Goal: Contribute content: Add original content to the website for others to see

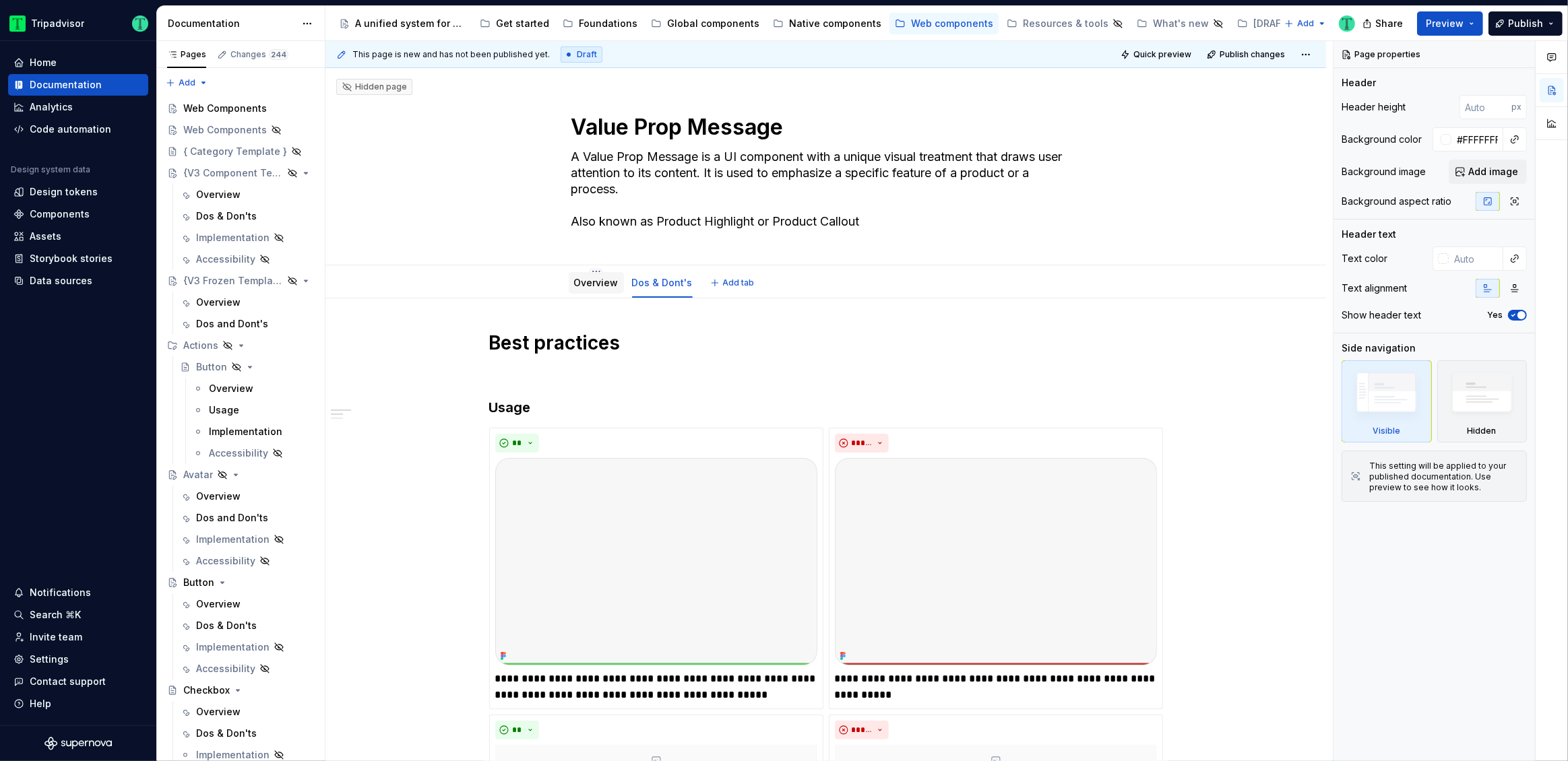
click at [594, 291] on div "Overview" at bounding box center [596, 283] width 56 height 22
click at [602, 286] on link "Overview" at bounding box center [596, 283] width 44 height 11
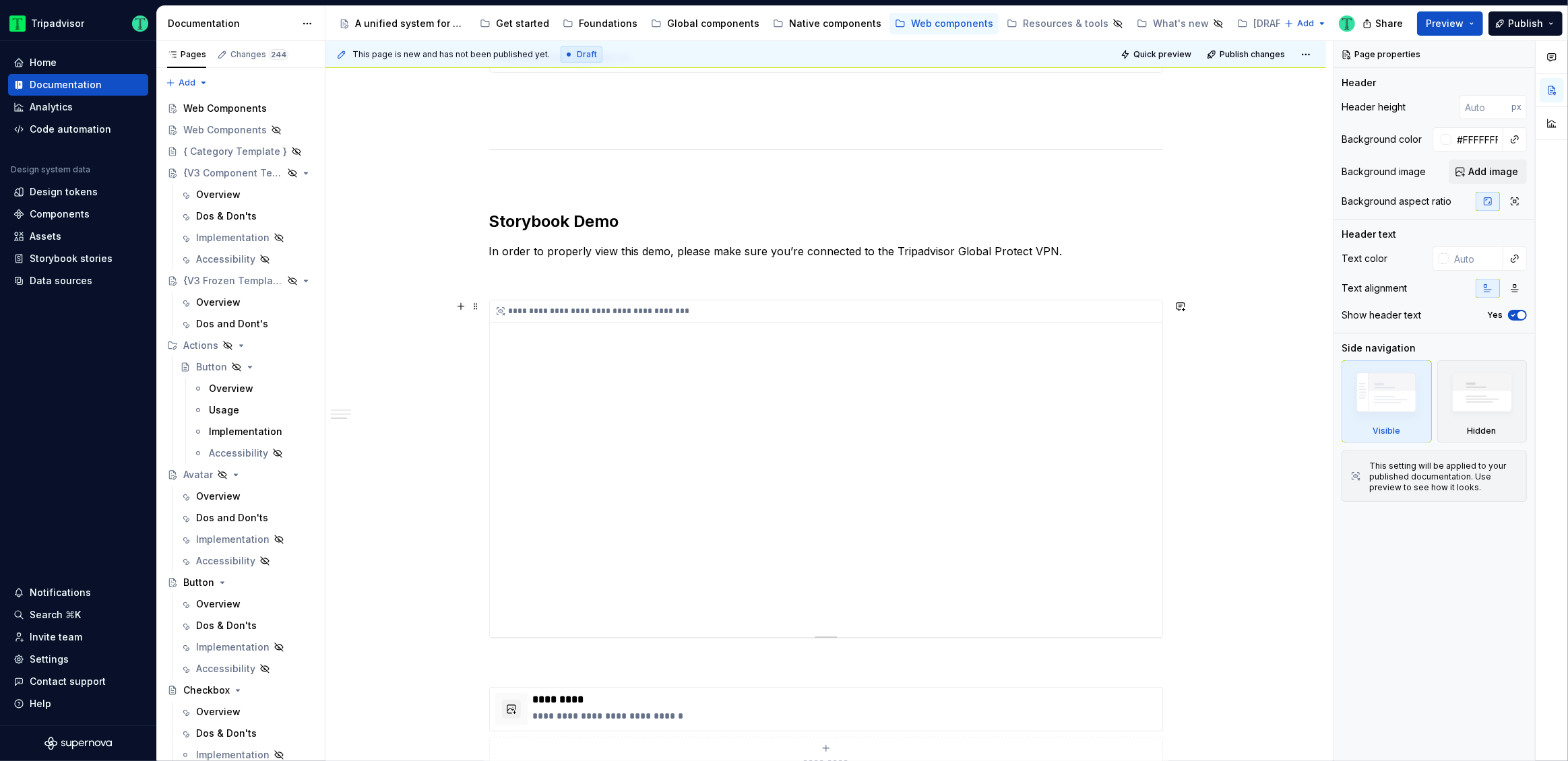
scroll to position [1383, 0]
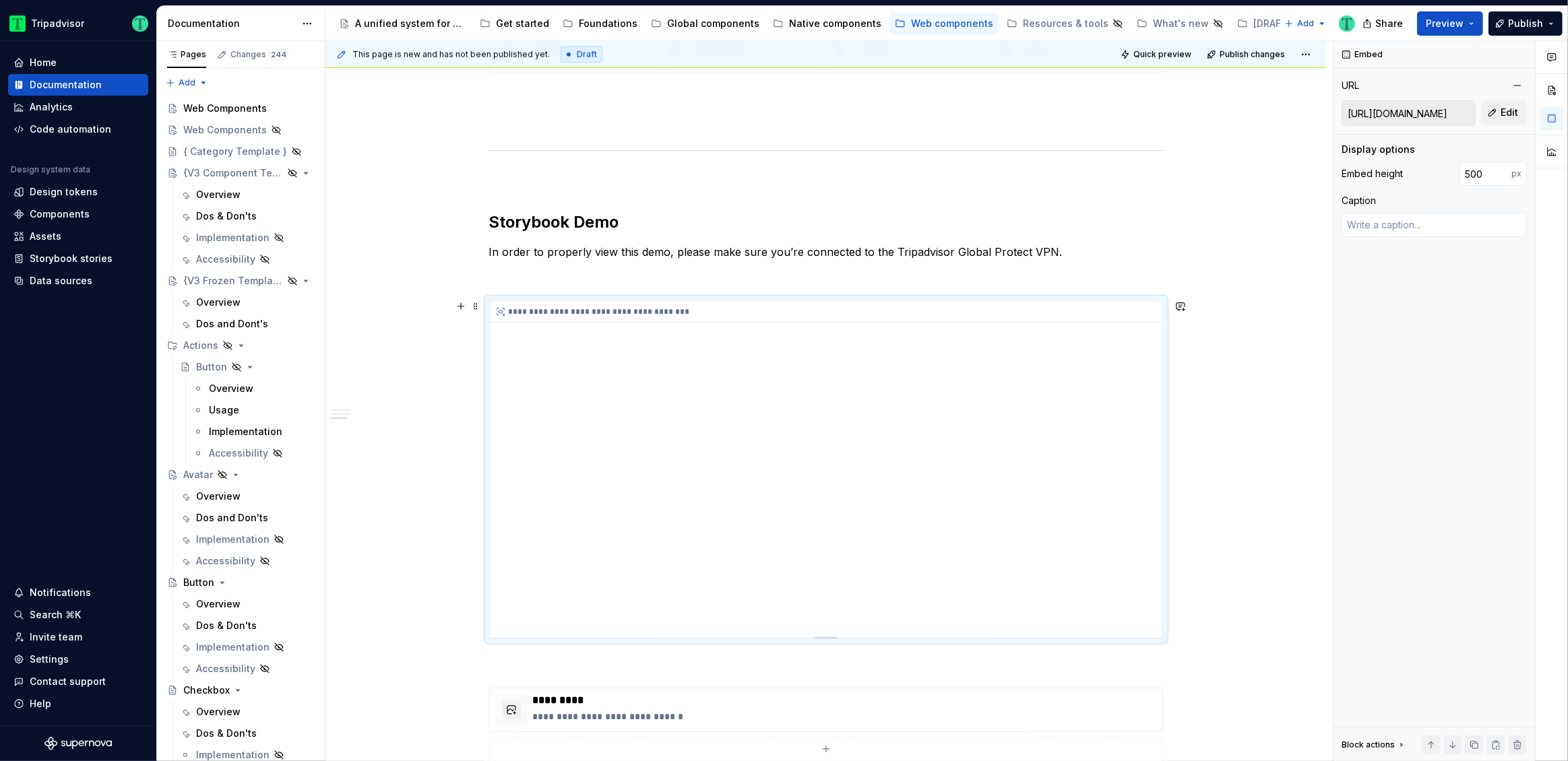
click at [1103, 416] on div "**********" at bounding box center [826, 469] width 673 height 337
click at [1500, 120] on button "Edit" at bounding box center [1503, 113] width 46 height 24
type textarea "*"
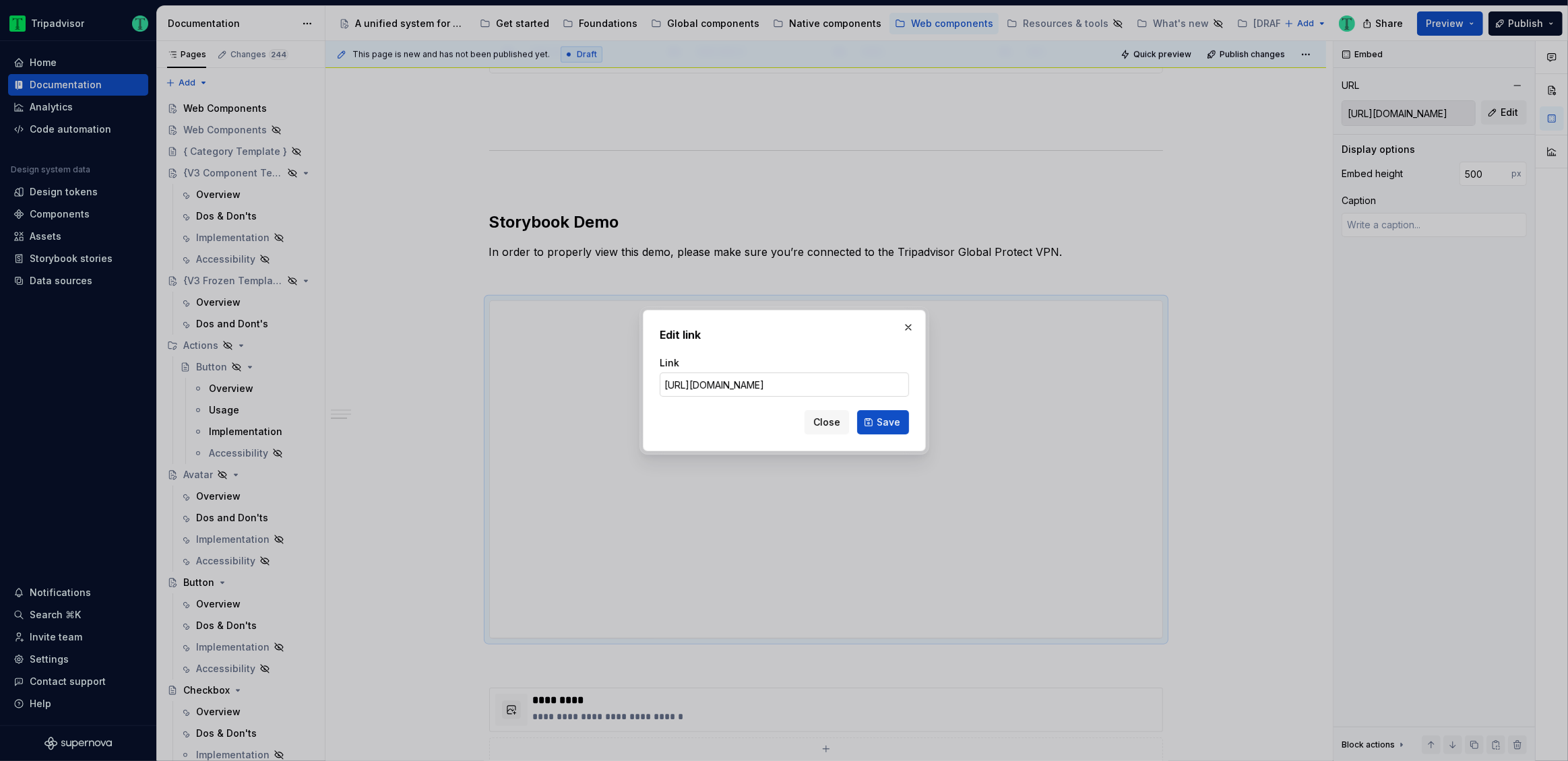
scroll to position [0, 569]
click at [795, 385] on input "[URL][DOMAIN_NAME]" at bounding box center [784, 385] width 249 height 24
type input "[URL][DOMAIN_NAME]"
click button "Save" at bounding box center [883, 422] width 52 height 24
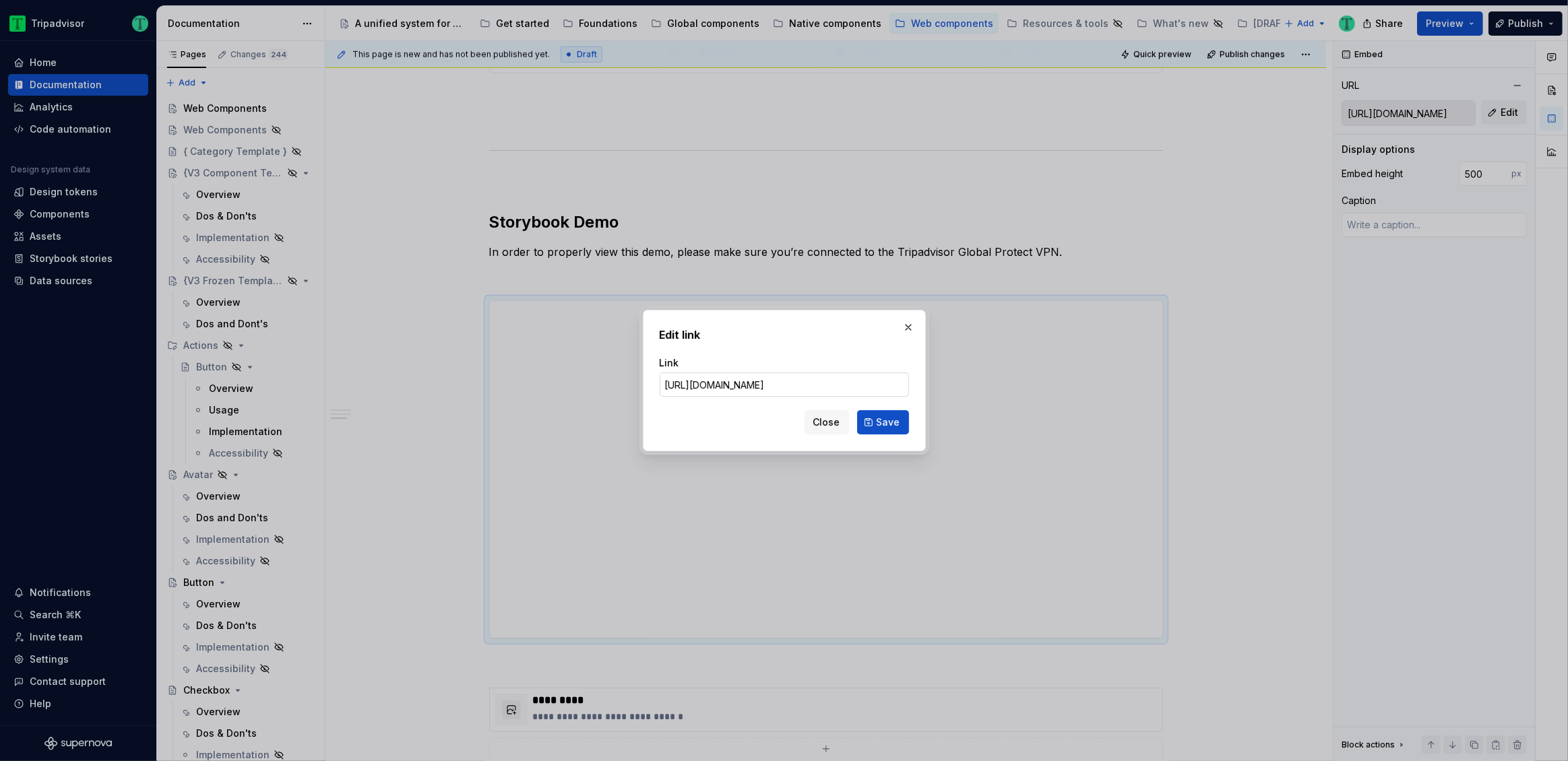
type textarea "*"
type input "[URL][DOMAIN_NAME]"
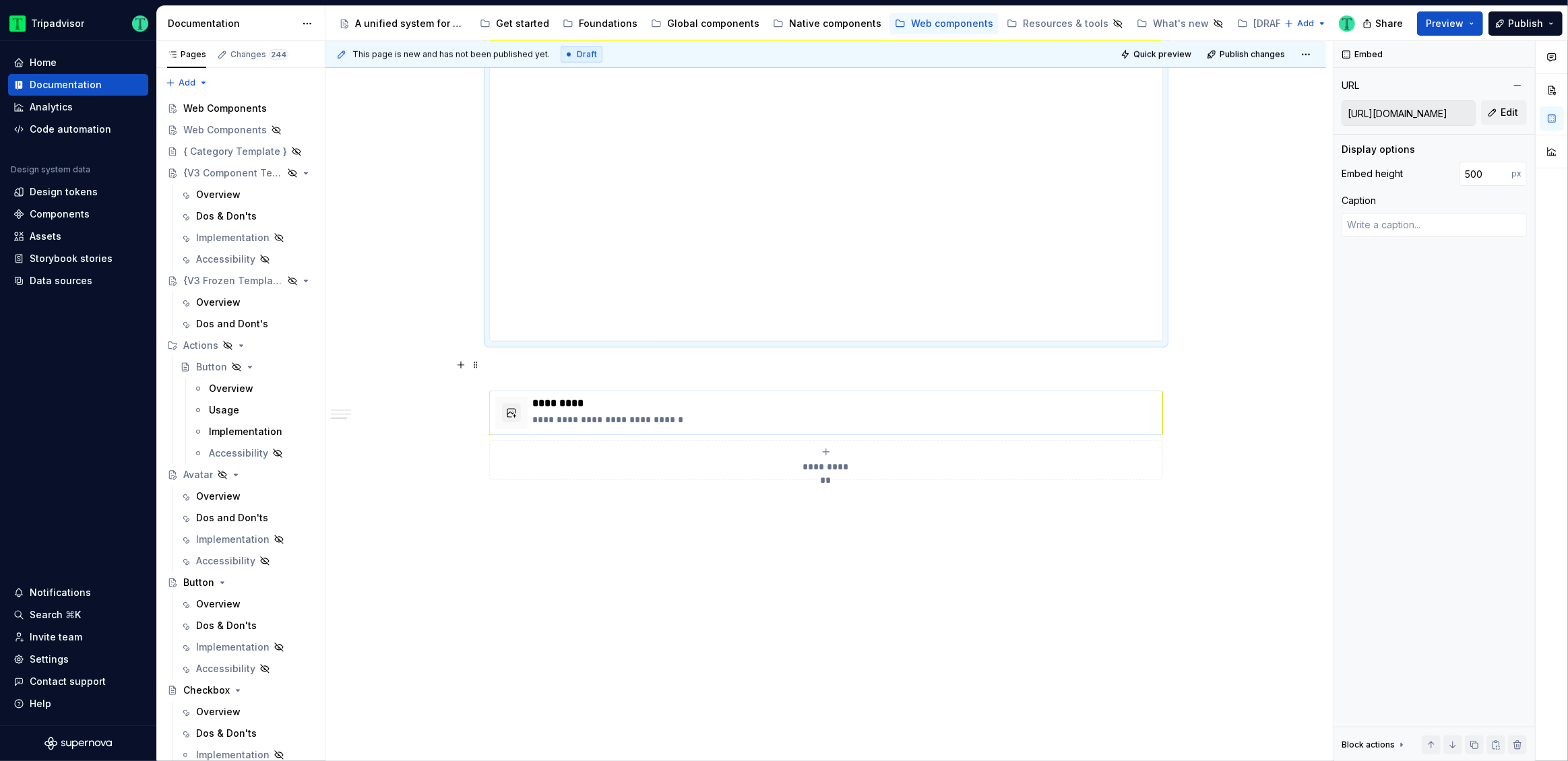
scroll to position [1688, 0]
click at [793, 403] on div "**********" at bounding box center [845, 405] width 624 height 32
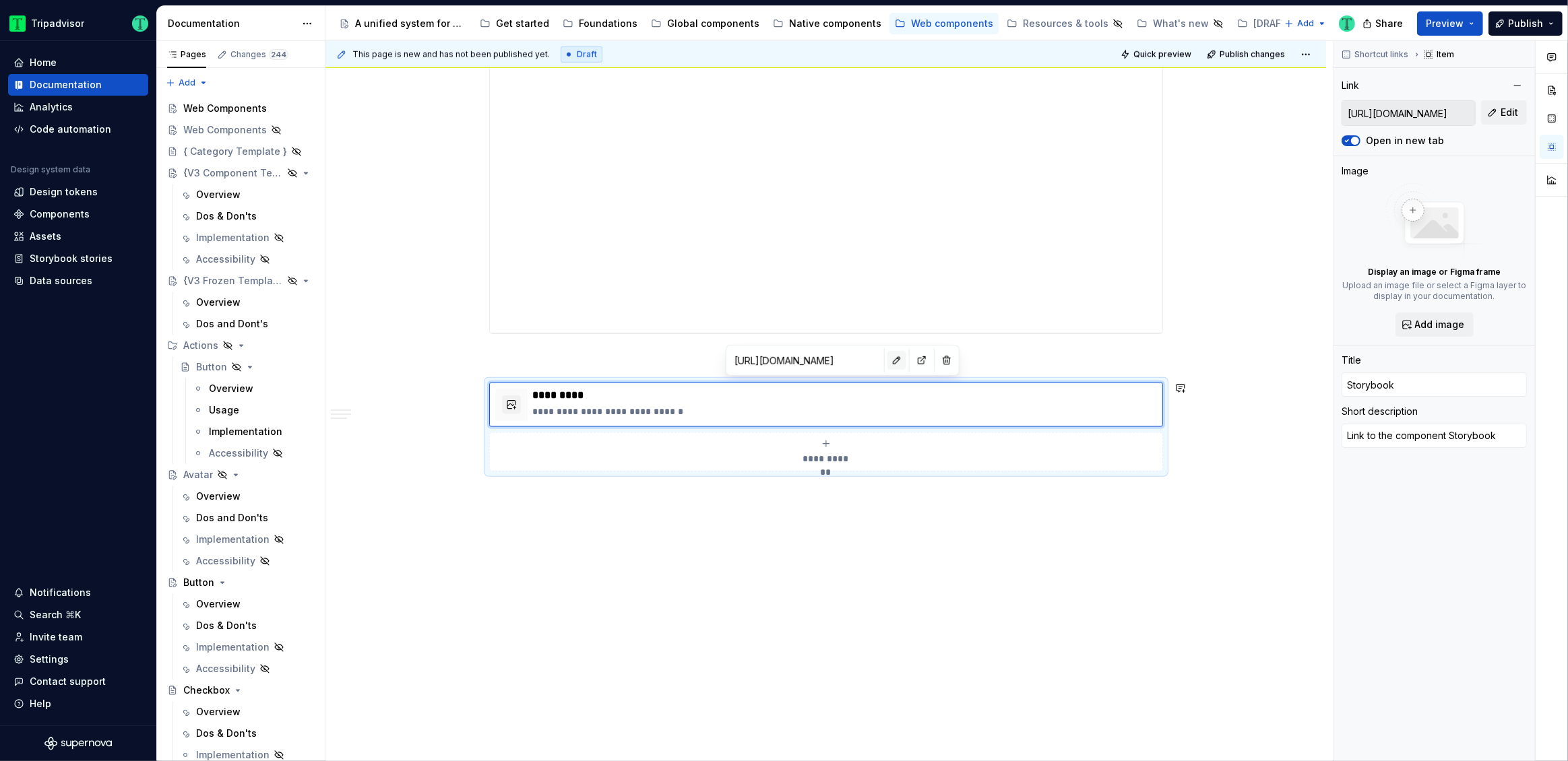
click at [887, 357] on button "button" at bounding box center [896, 360] width 19 height 19
type textarea "*"
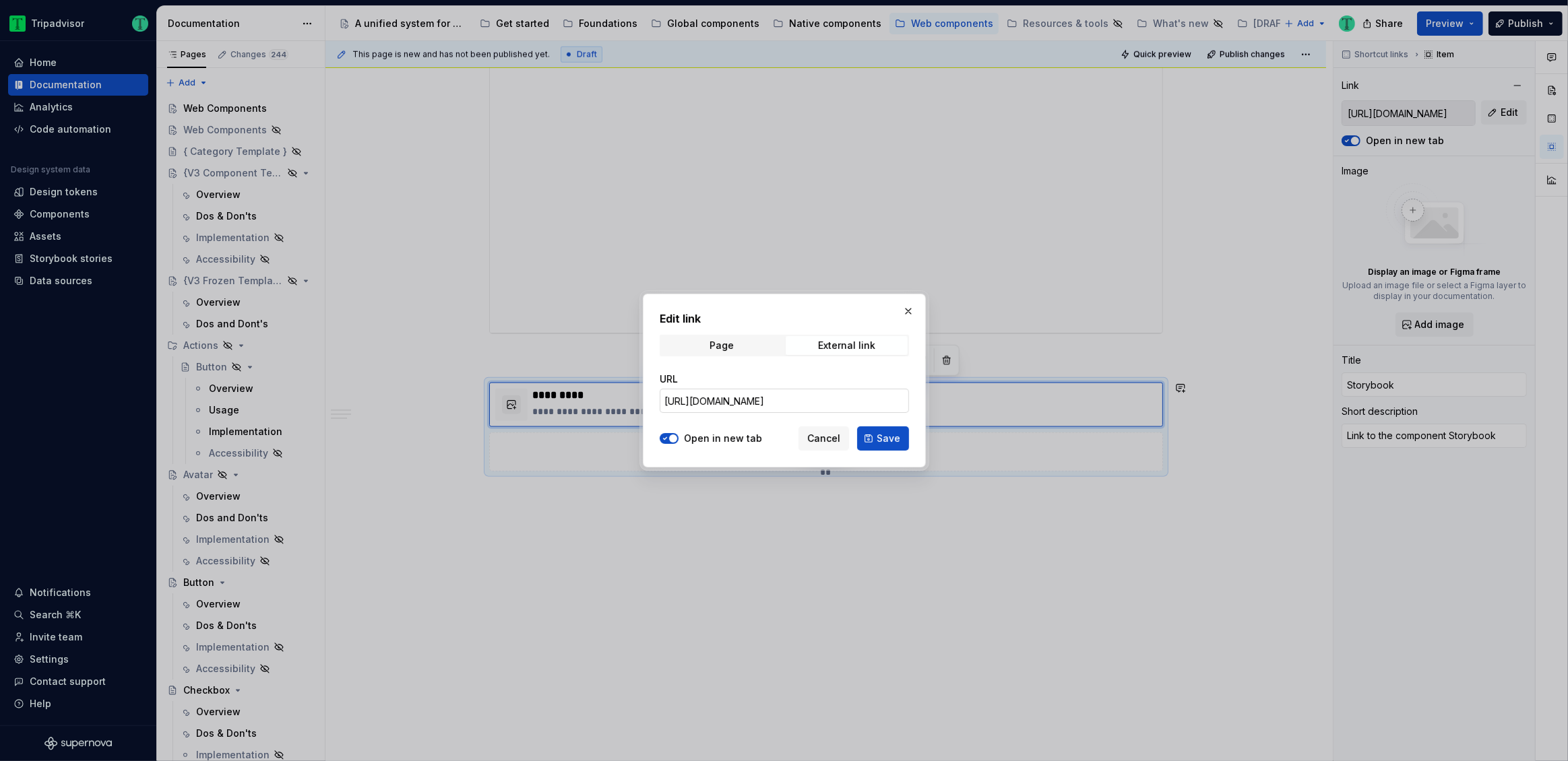
click at [773, 401] on input "[URL][DOMAIN_NAME]" at bounding box center [784, 401] width 249 height 24
click at [773, 400] on input "[URL][DOMAIN_NAME]" at bounding box center [784, 401] width 249 height 24
drag, startPoint x: 773, startPoint y: 400, endPoint x: 779, endPoint y: 397, distance: 6.7
click at [773, 400] on input "[URL][DOMAIN_NAME]" at bounding box center [784, 401] width 249 height 24
paste input "product-value-proposition_packages_fusion-elements_product-value-proposition_Pr…"
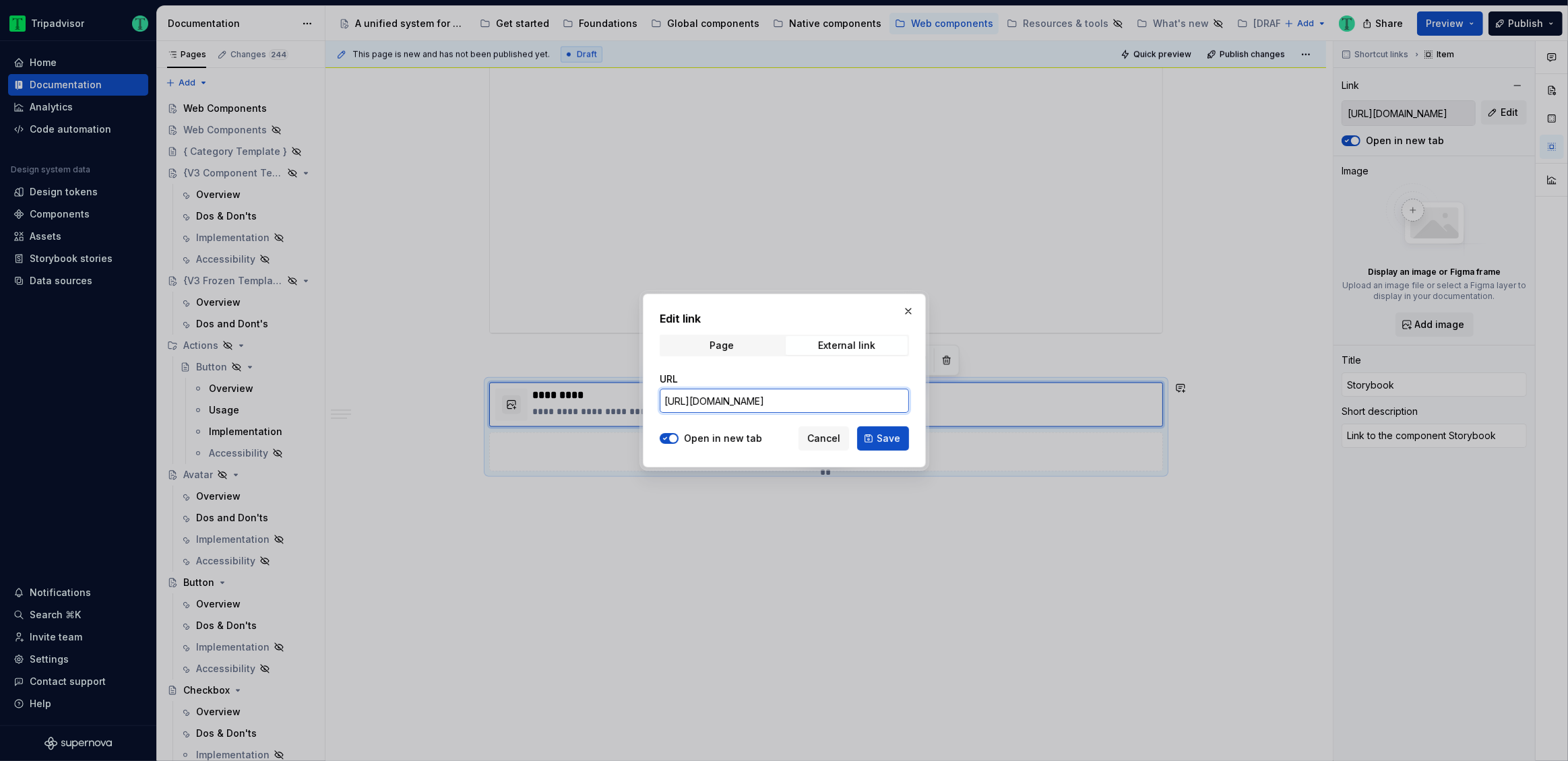
type input "[URL][DOMAIN_NAME]"
click at [887, 430] on button "Save" at bounding box center [883, 438] width 52 height 24
type textarea "*"
type input "[URL][DOMAIN_NAME]"
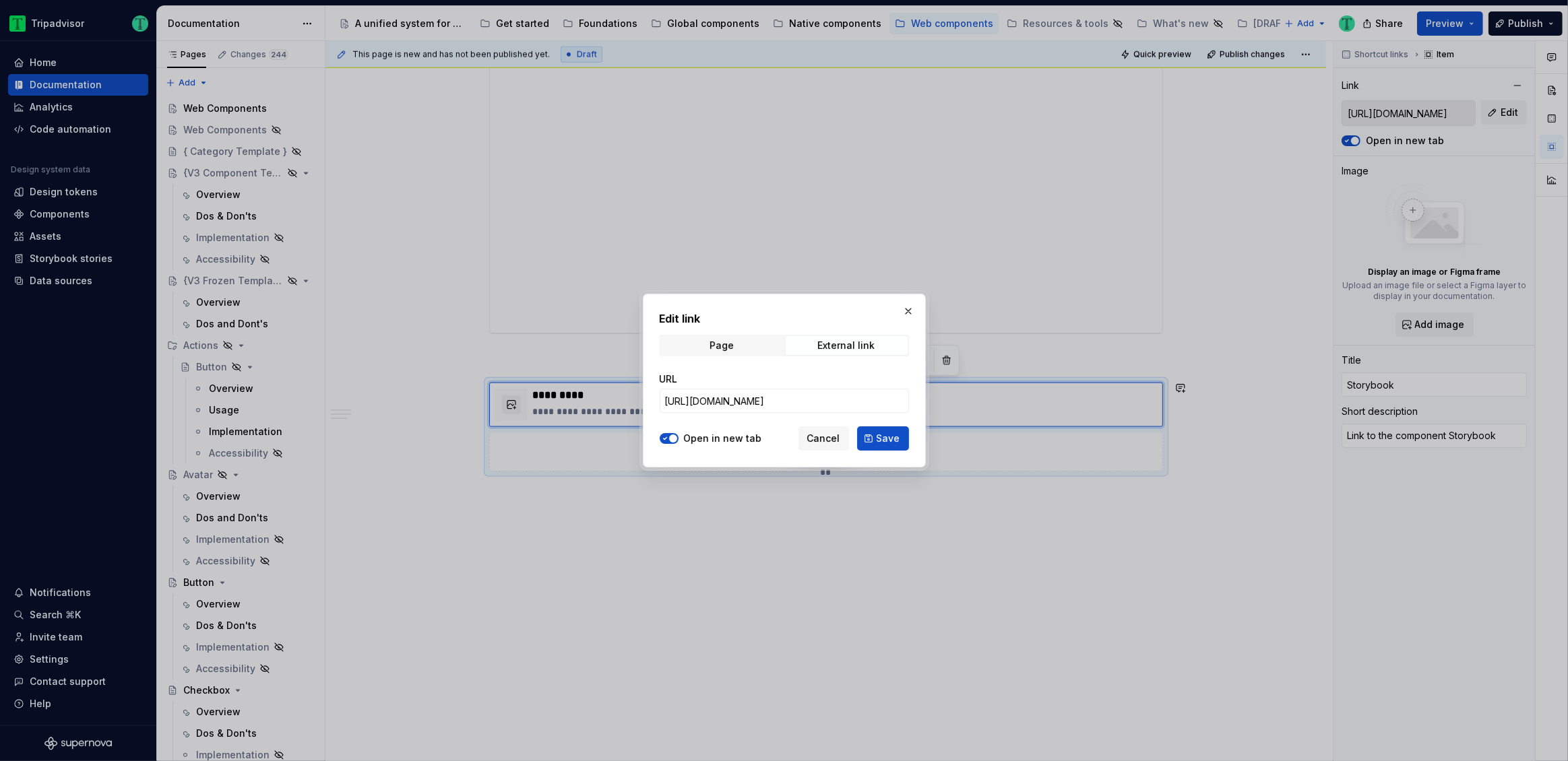
type input "[URL][DOMAIN_NAME]"
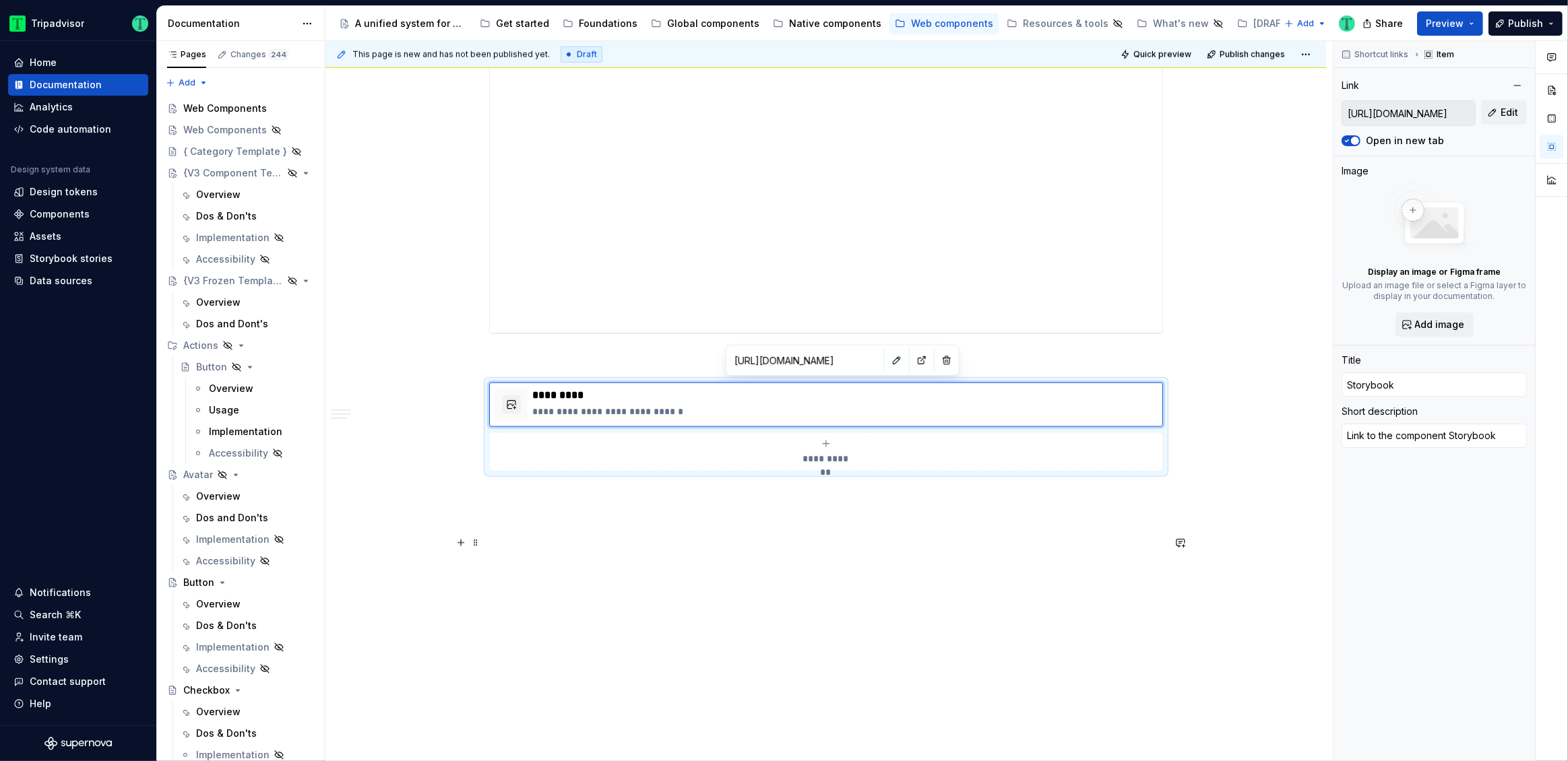
click at [864, 547] on p at bounding box center [826, 544] width 674 height 16
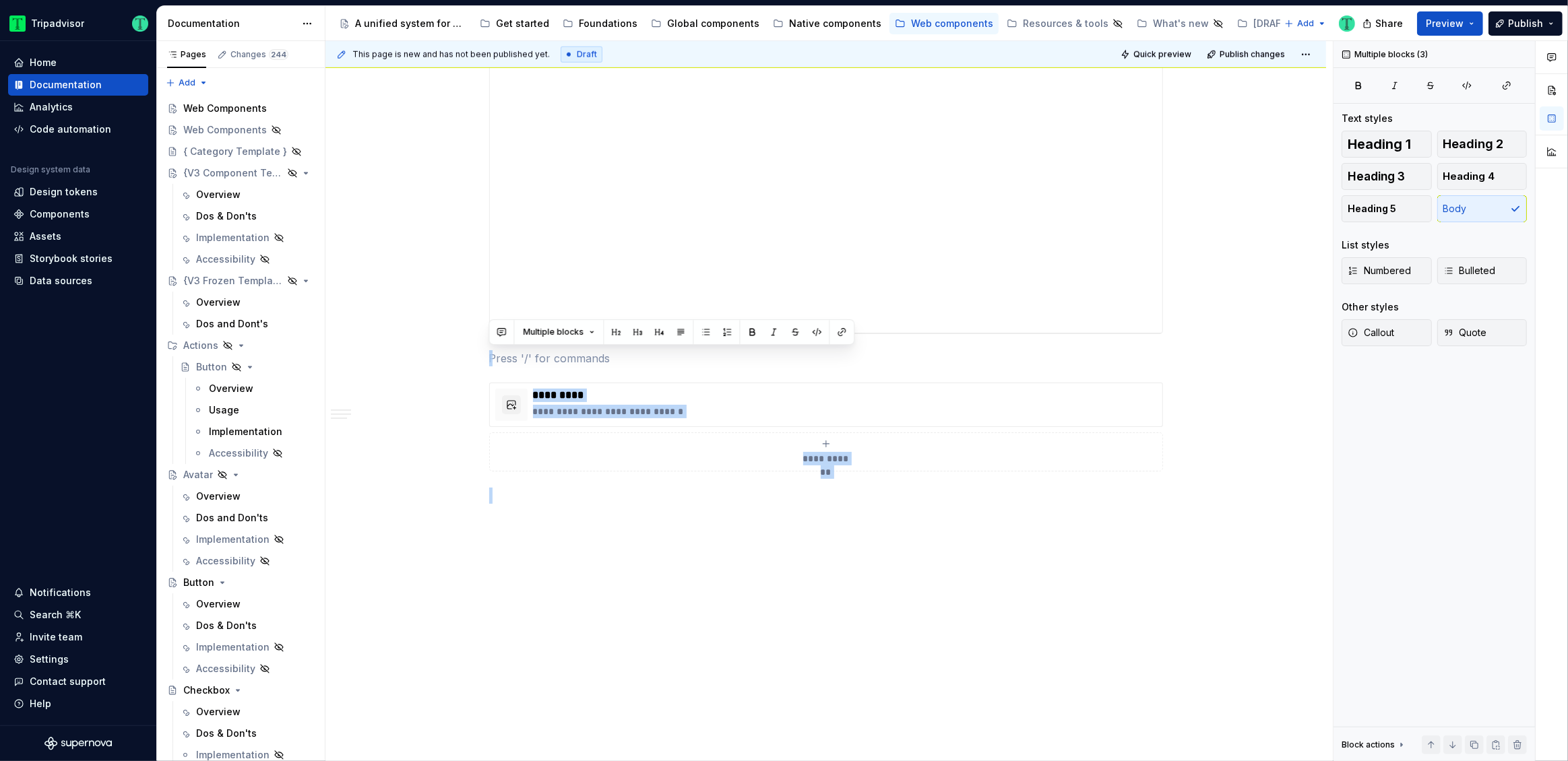
type textarea "*"
click at [741, 512] on p at bounding box center [826, 520] width 674 height 16
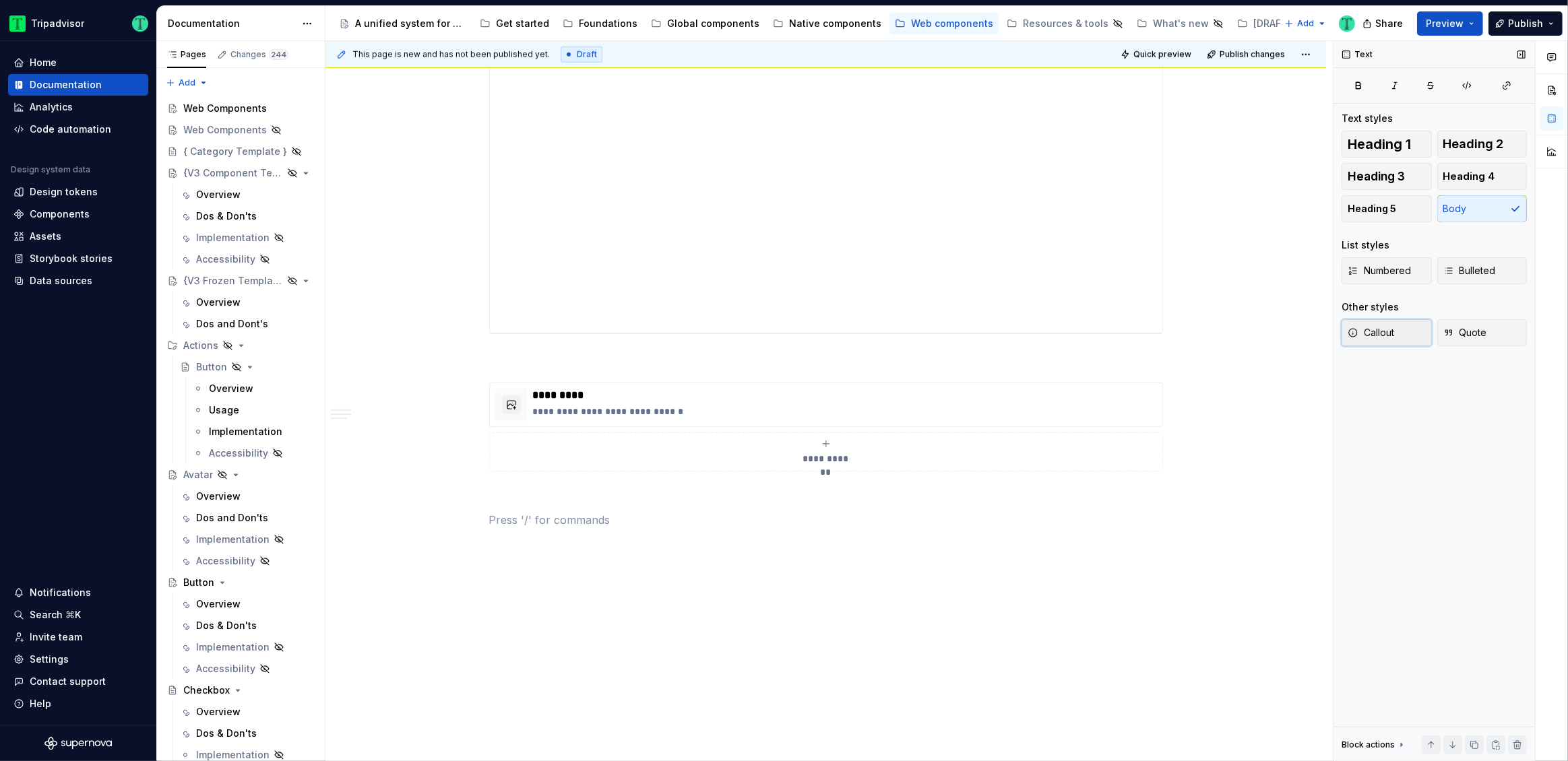
click at [1394, 338] on span "Callout" at bounding box center [1371, 333] width 46 height 13
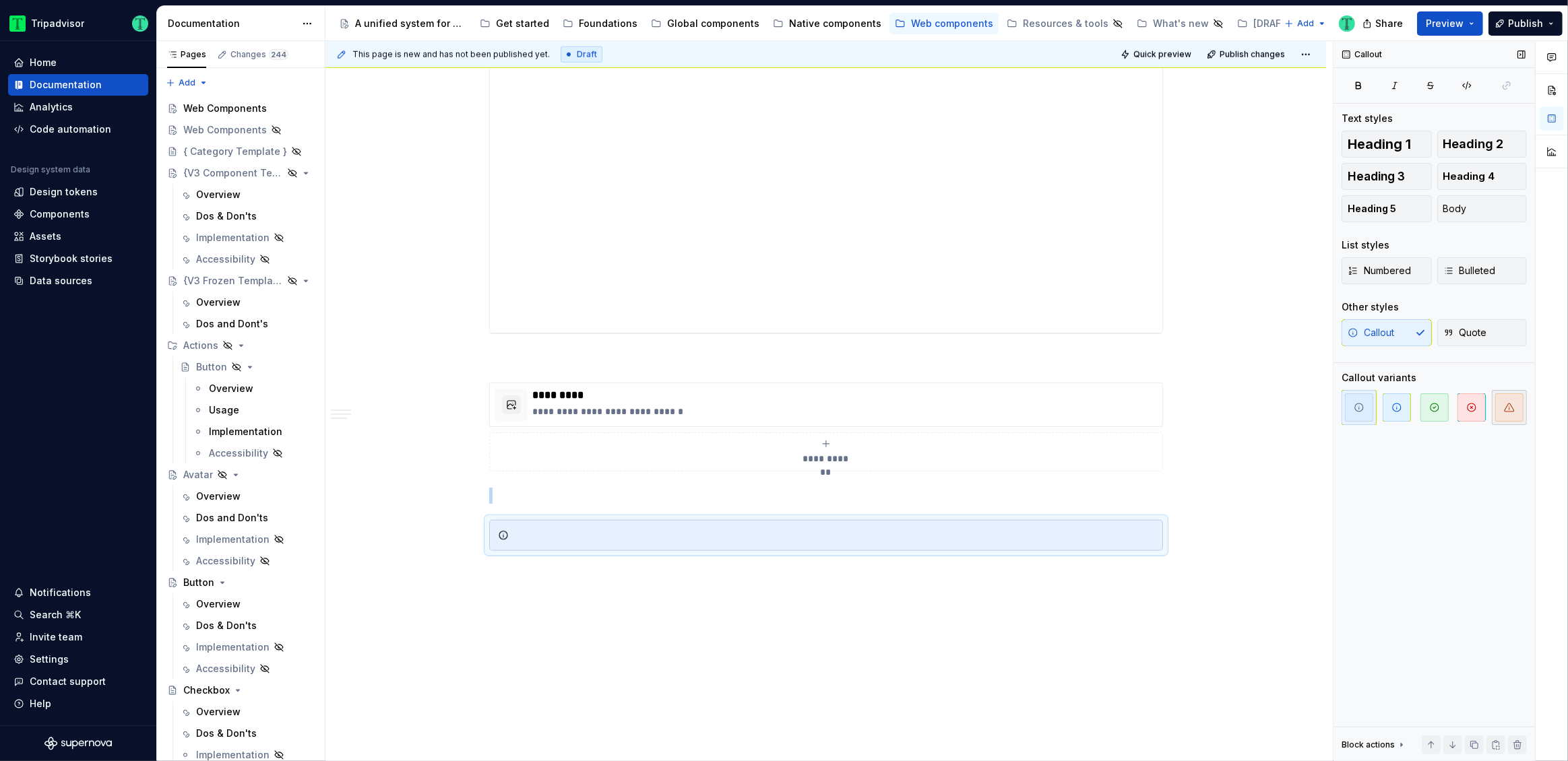
drag, startPoint x: 1507, startPoint y: 414, endPoint x: 1499, endPoint y: 418, distance: 8.9
click at [1507, 414] on span "button" at bounding box center [1509, 407] width 28 height 28
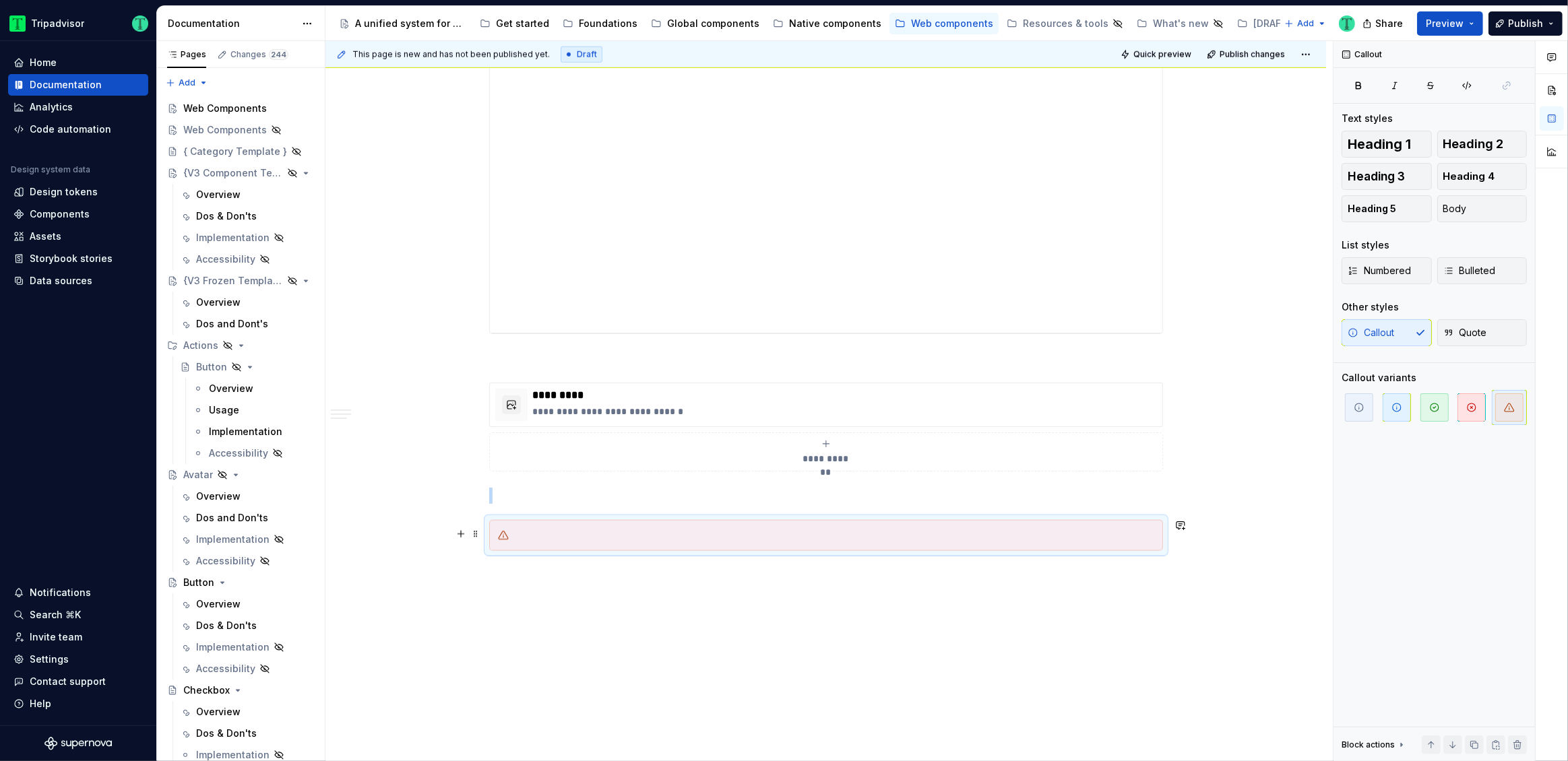
click at [540, 530] on div at bounding box center [834, 535] width 640 height 13
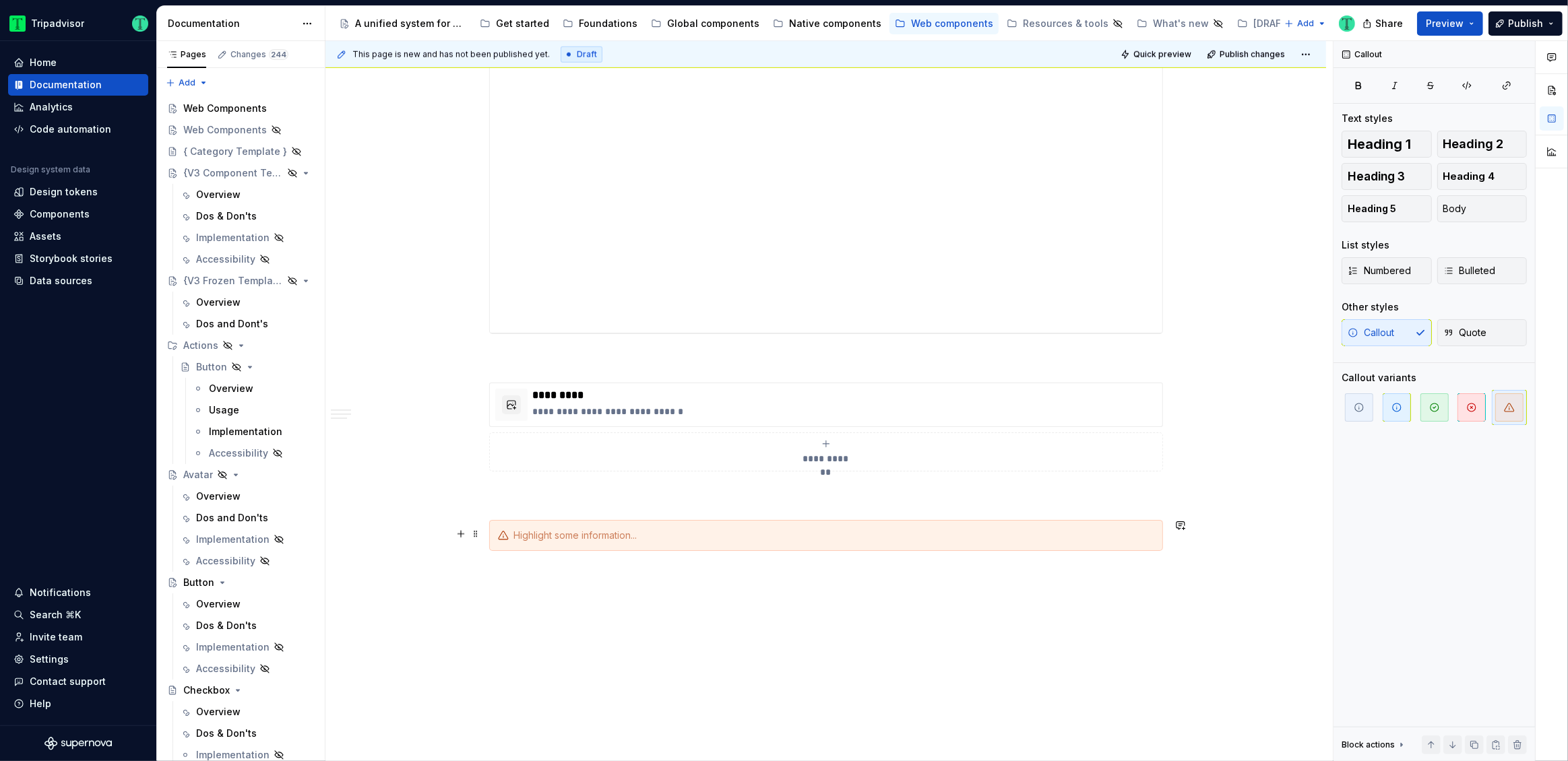
click at [540, 530] on div at bounding box center [834, 535] width 640 height 13
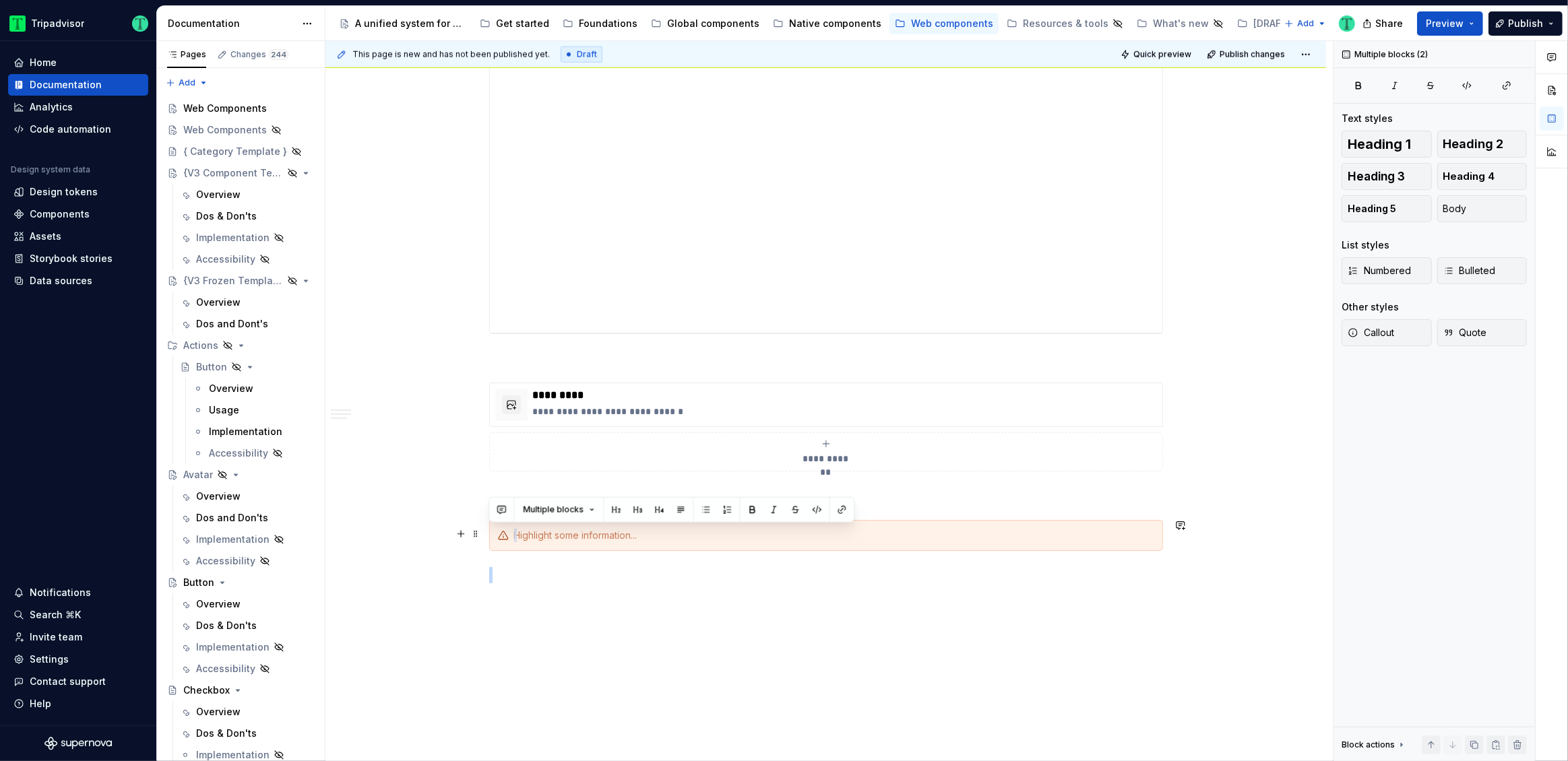
click at [564, 540] on div at bounding box center [826, 535] width 674 height 31
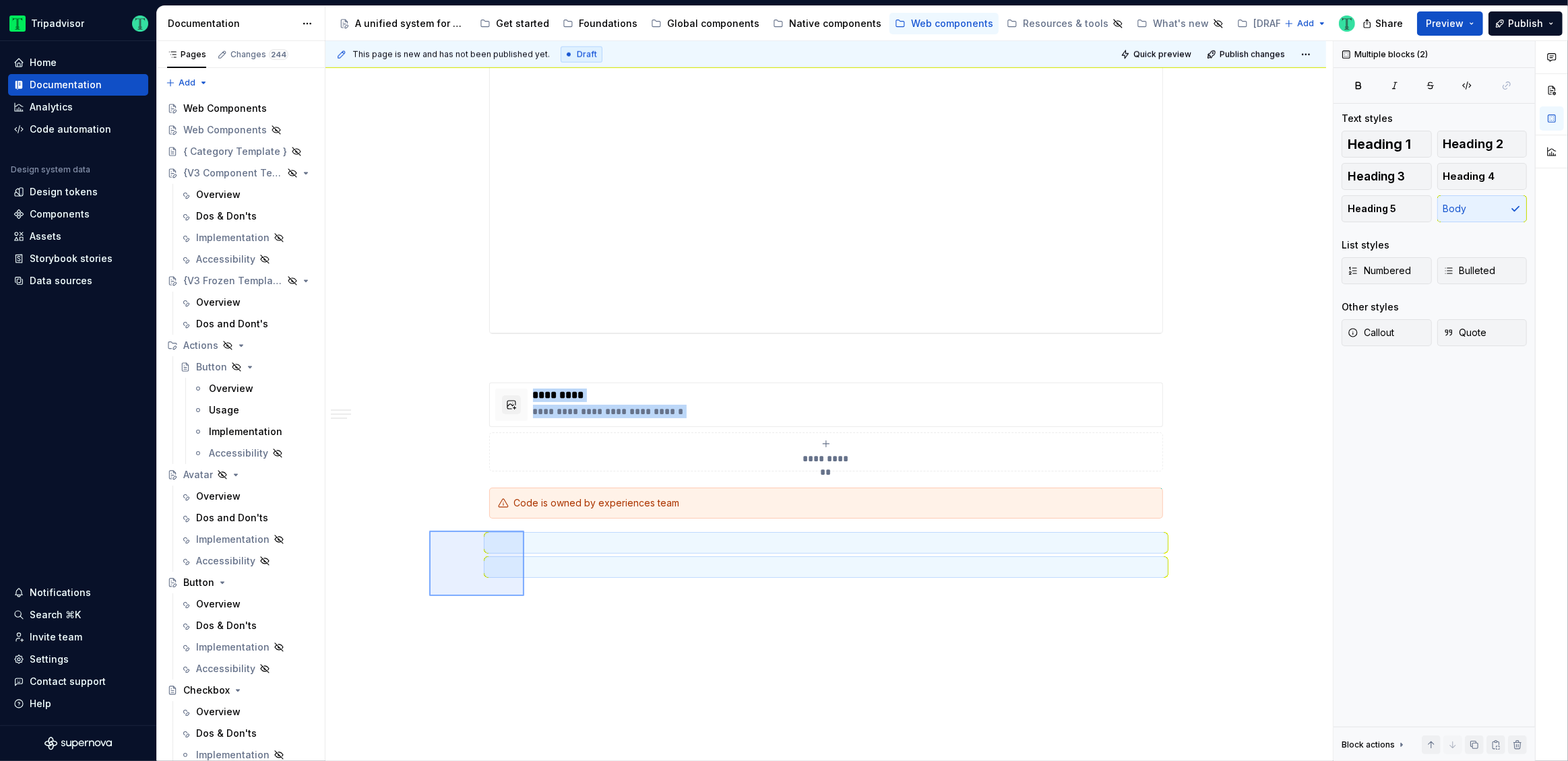
drag, startPoint x: 429, startPoint y: 531, endPoint x: 552, endPoint y: 612, distance: 147.3
click at [552, 612] on div "**********" at bounding box center [829, 401] width 1007 height 721
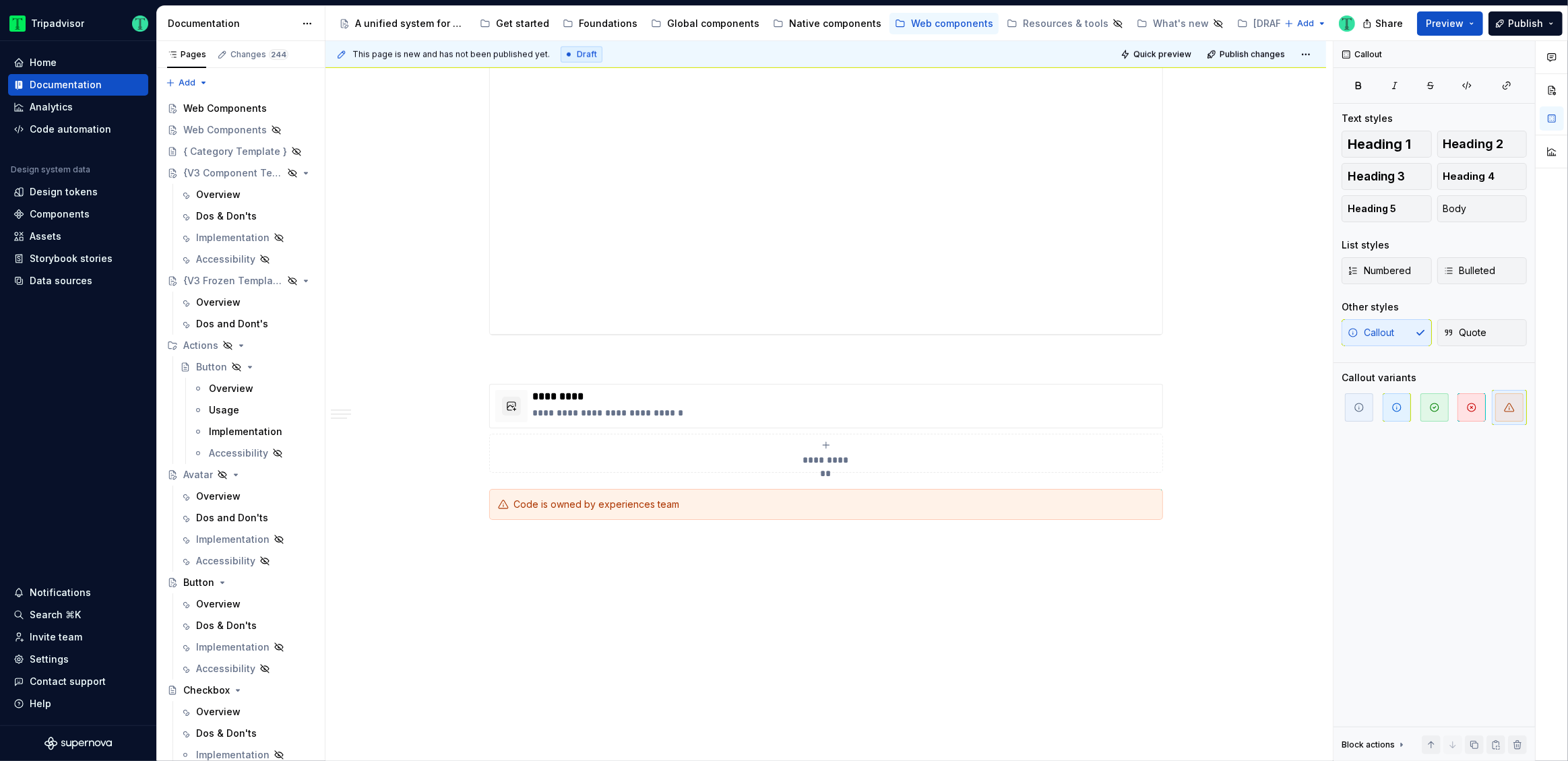
scroll to position [1687, 0]
type textarea "*"
